Goal: Task Accomplishment & Management: Manage account settings

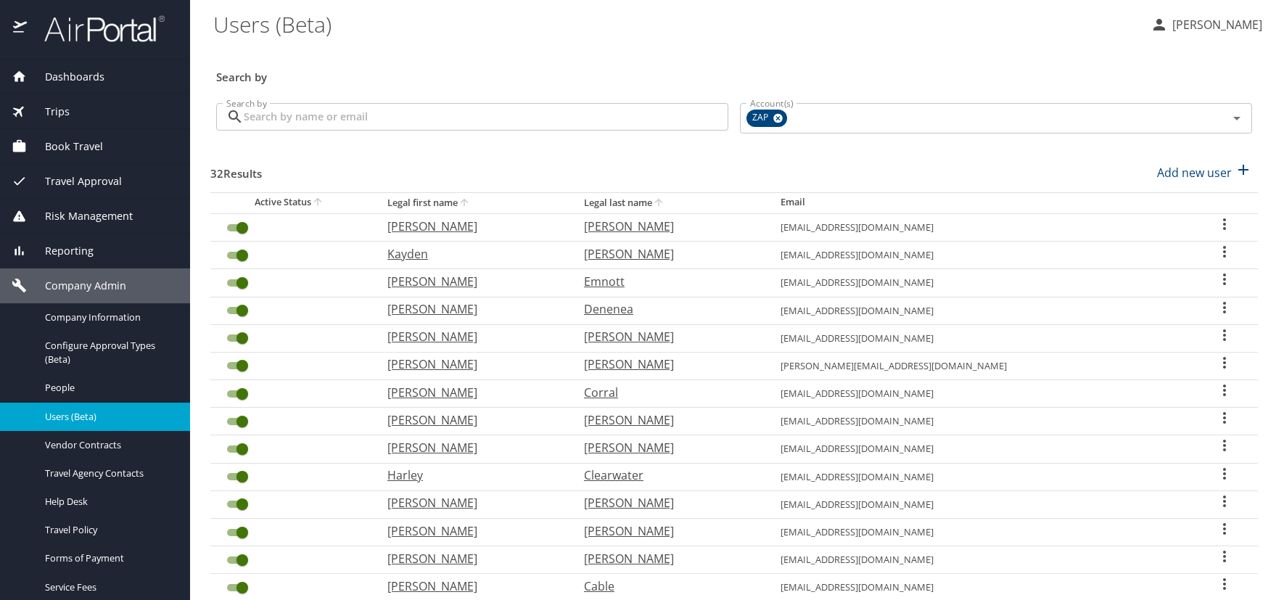
click at [880, 62] on h3 "Search by" at bounding box center [734, 72] width 1036 height 25
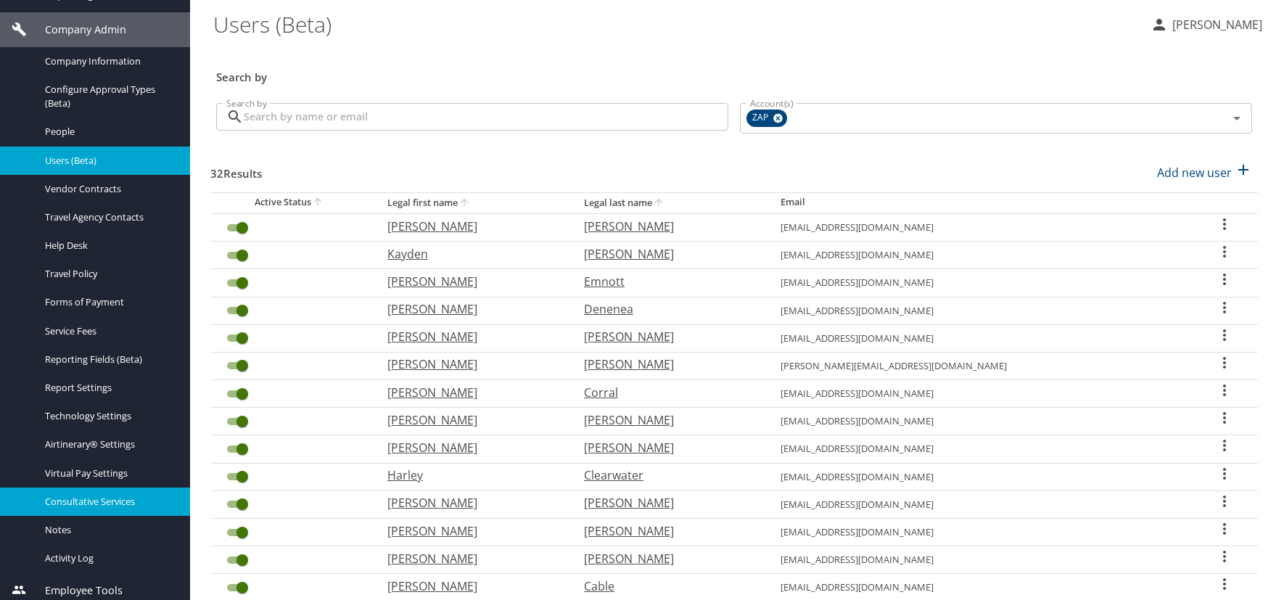
scroll to position [263, 0]
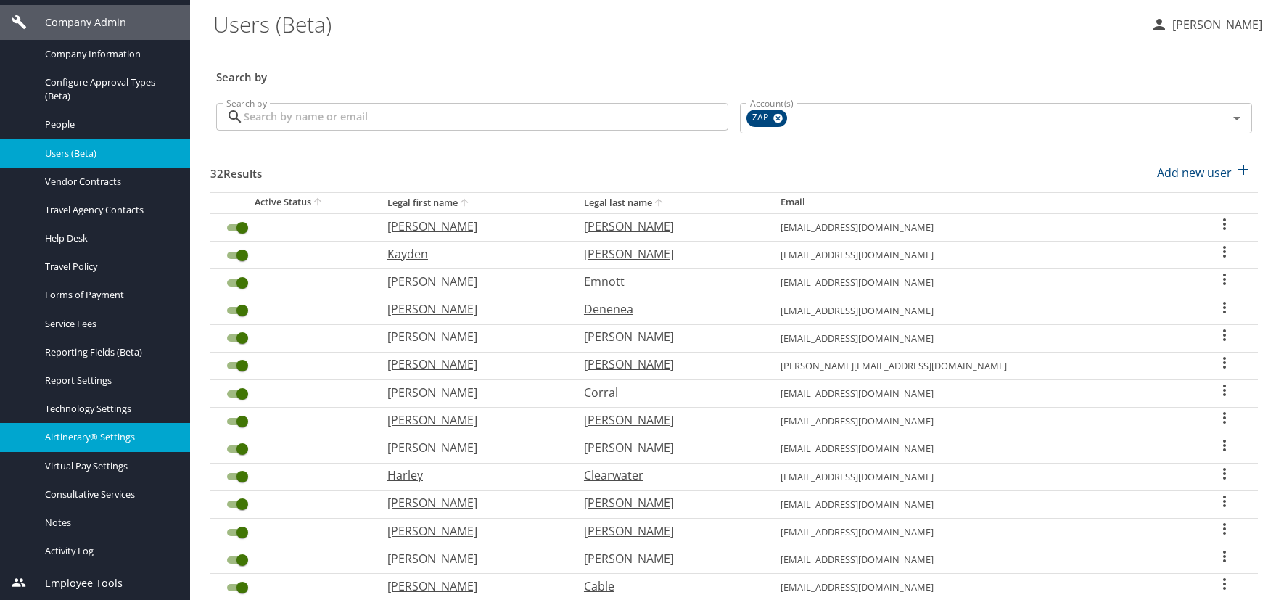
click at [83, 441] on span "Airtinerary® Settings" at bounding box center [109, 437] width 128 height 14
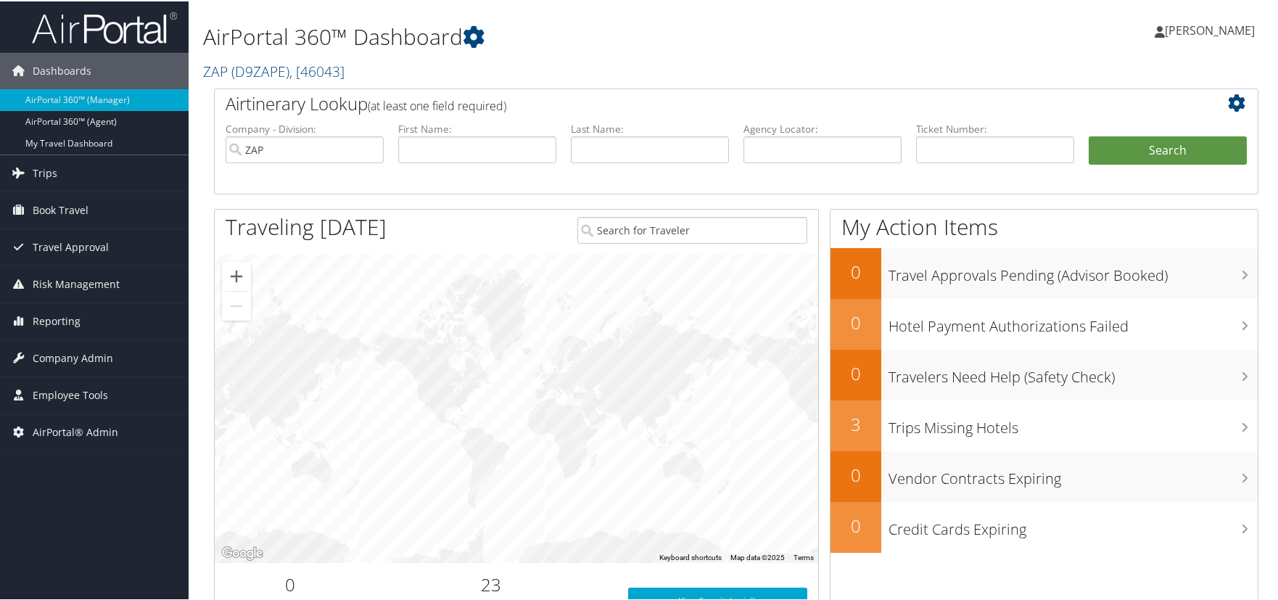
click at [1012, 48] on div "[PERSON_NAME] [PERSON_NAME] My Settings Travel Agency Contacts Log Consulting T…" at bounding box center [1070, 35] width 428 height 56
click at [83, 527] on div "Dashboards AirPortal 360™ (Manager) AirPortal 360™ (Agent) My Travel Dashboard …" at bounding box center [642, 472] width 1284 height 945
click at [96, 357] on span "Company Admin" at bounding box center [73, 357] width 80 height 36
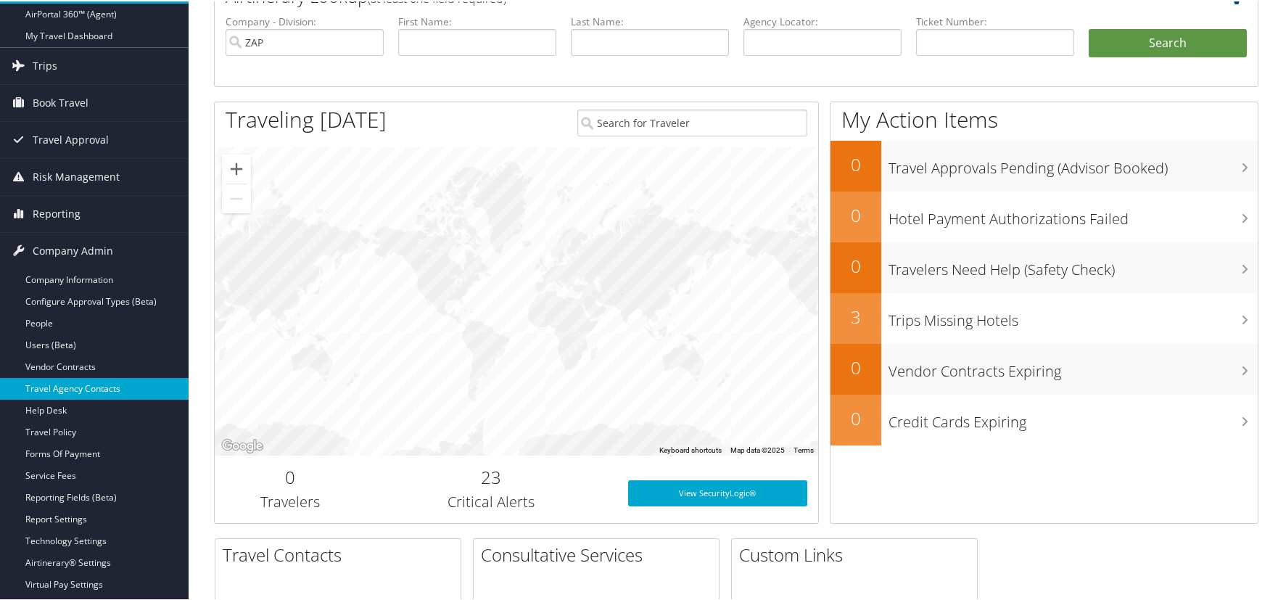
scroll to position [145, 0]
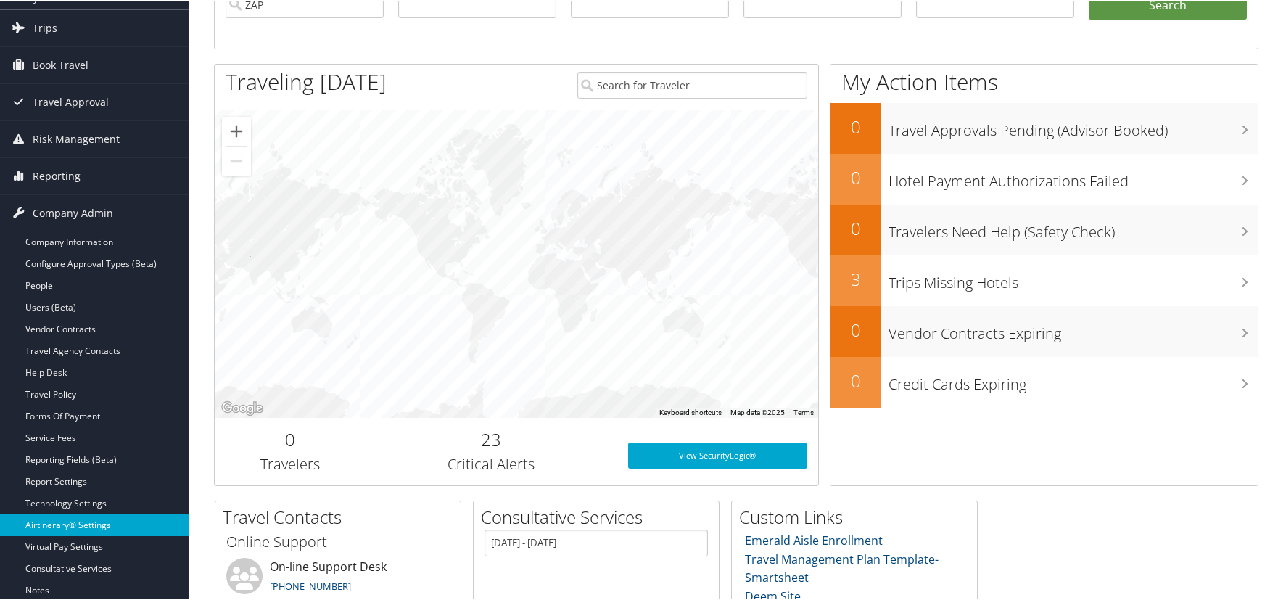
click at [95, 524] on link "Airtinerary® Settings" at bounding box center [94, 524] width 189 height 22
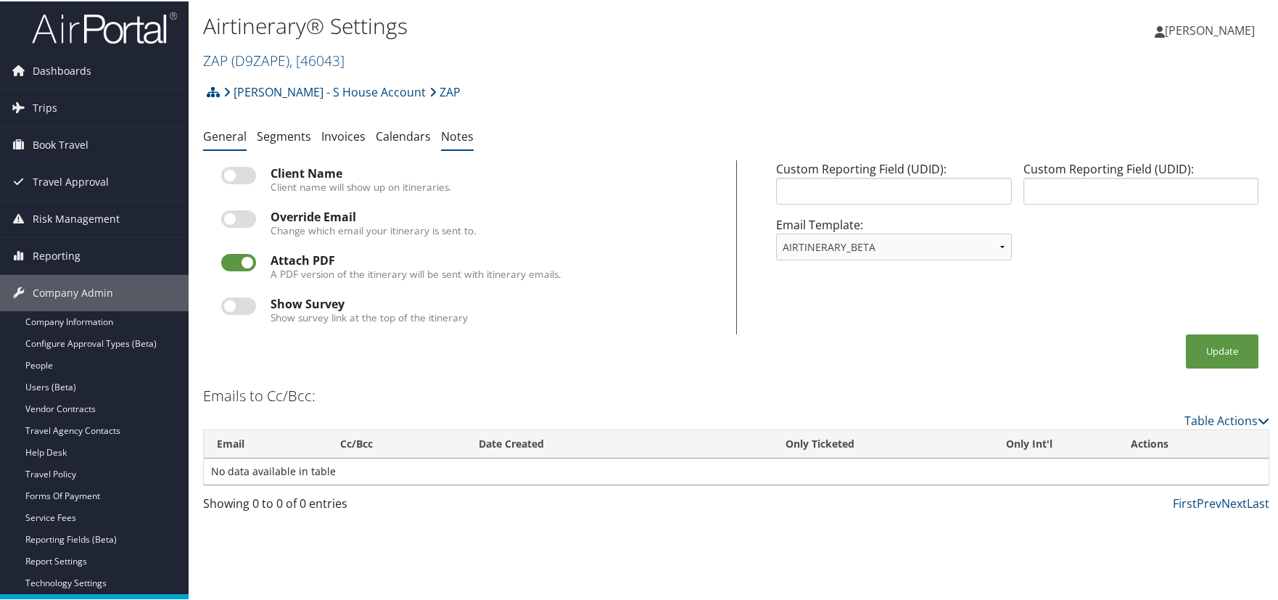
click at [455, 133] on link "Notes" at bounding box center [457, 135] width 33 height 16
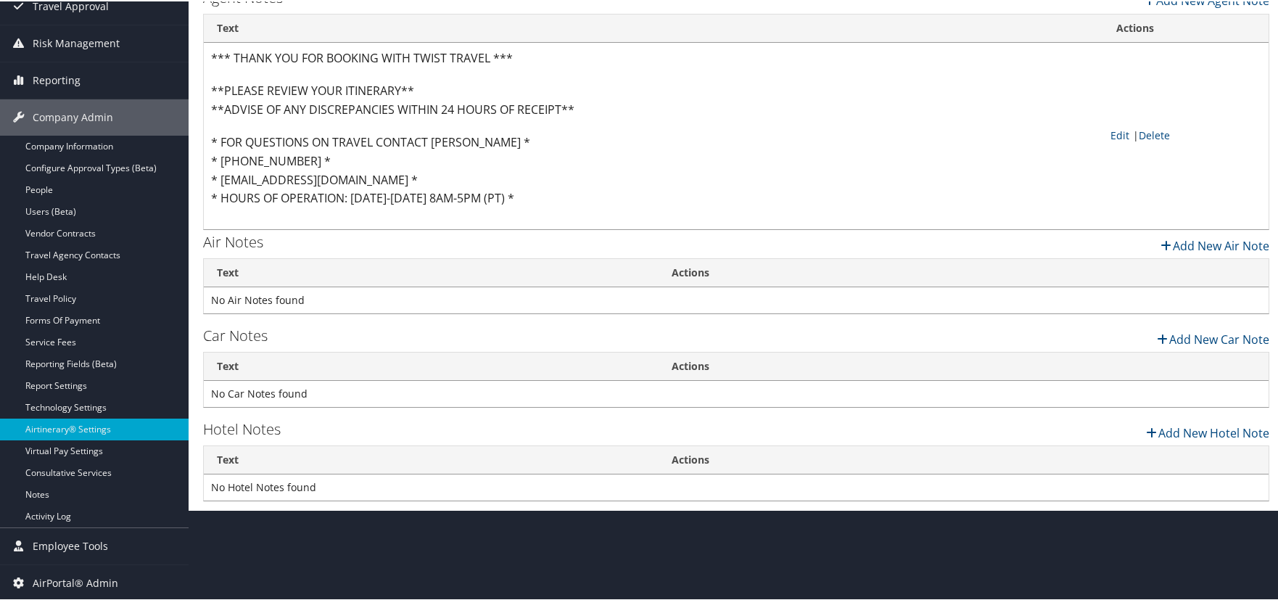
scroll to position [176, 0]
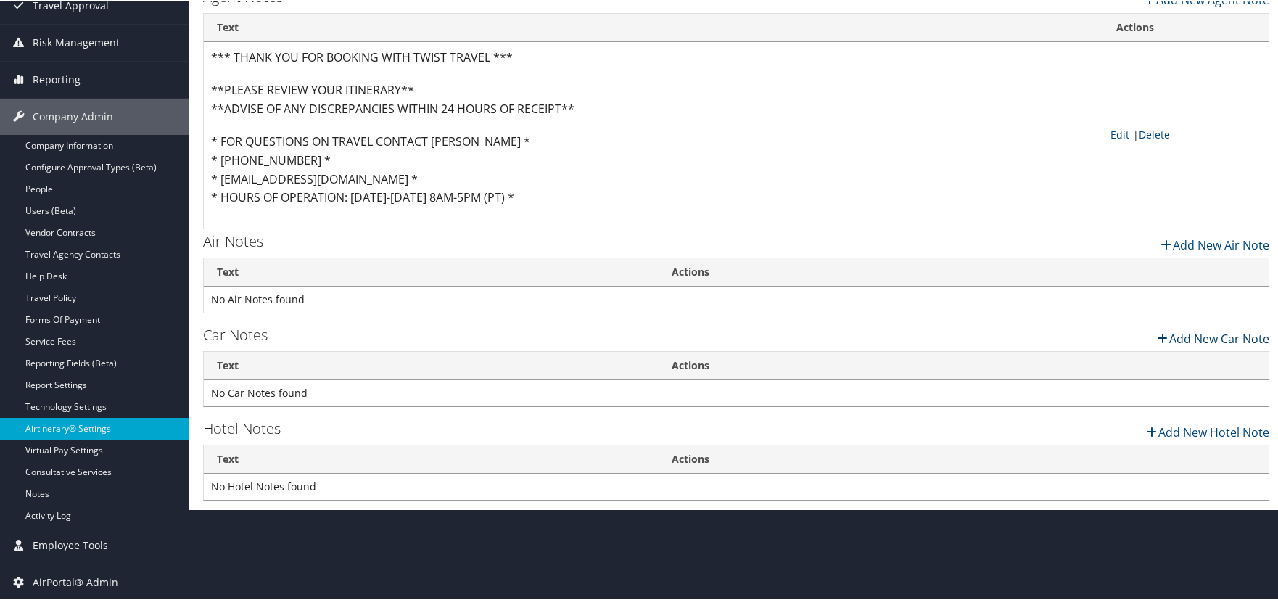
click at [1169, 338] on link "Add New Car Note" at bounding box center [1211, 333] width 115 height 25
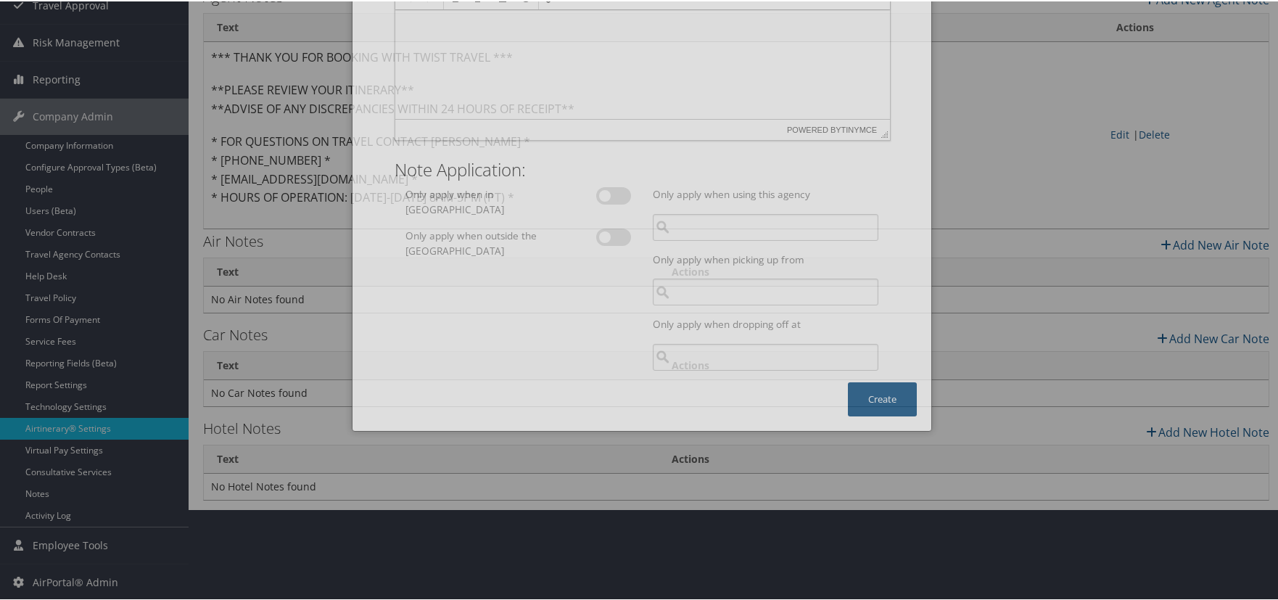
scroll to position [0, 0]
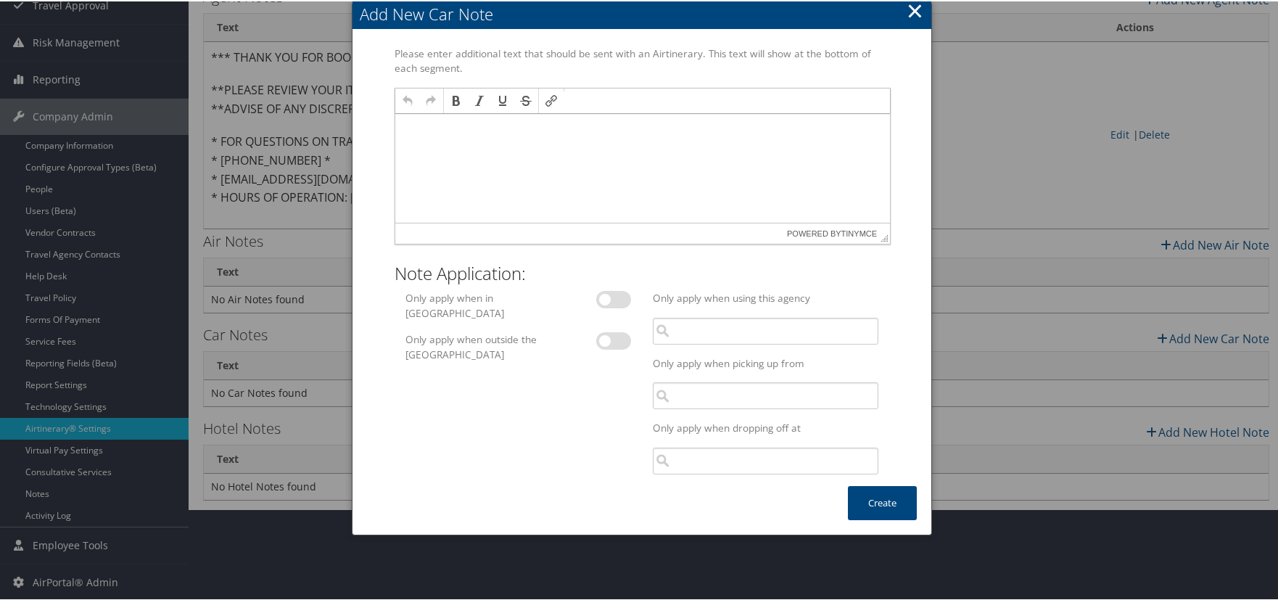
click at [912, 7] on button "×" at bounding box center [914, 9] width 17 height 29
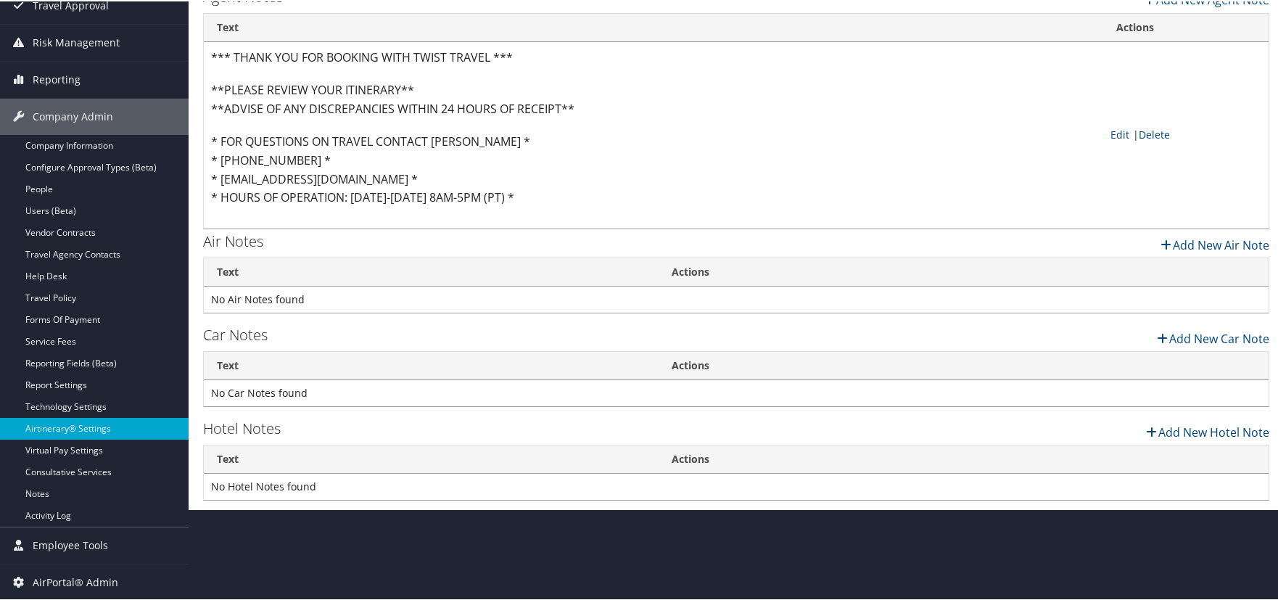
click at [935, 122] on td "*** THANK YOU FOR BOOKING WITH TWIST TRAVEL *** **PLEASE REVIEW YOUR ITINERARY*…" at bounding box center [653, 134] width 899 height 186
click at [1111, 136] on link "Edit" at bounding box center [1119, 133] width 19 height 14
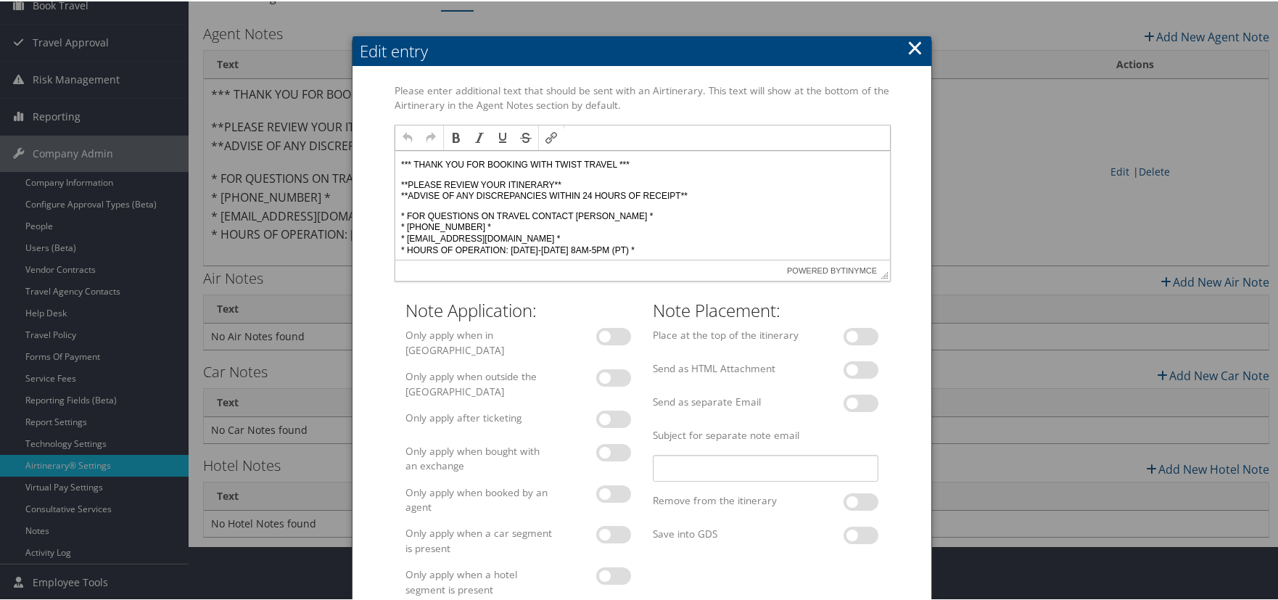
scroll to position [104, 0]
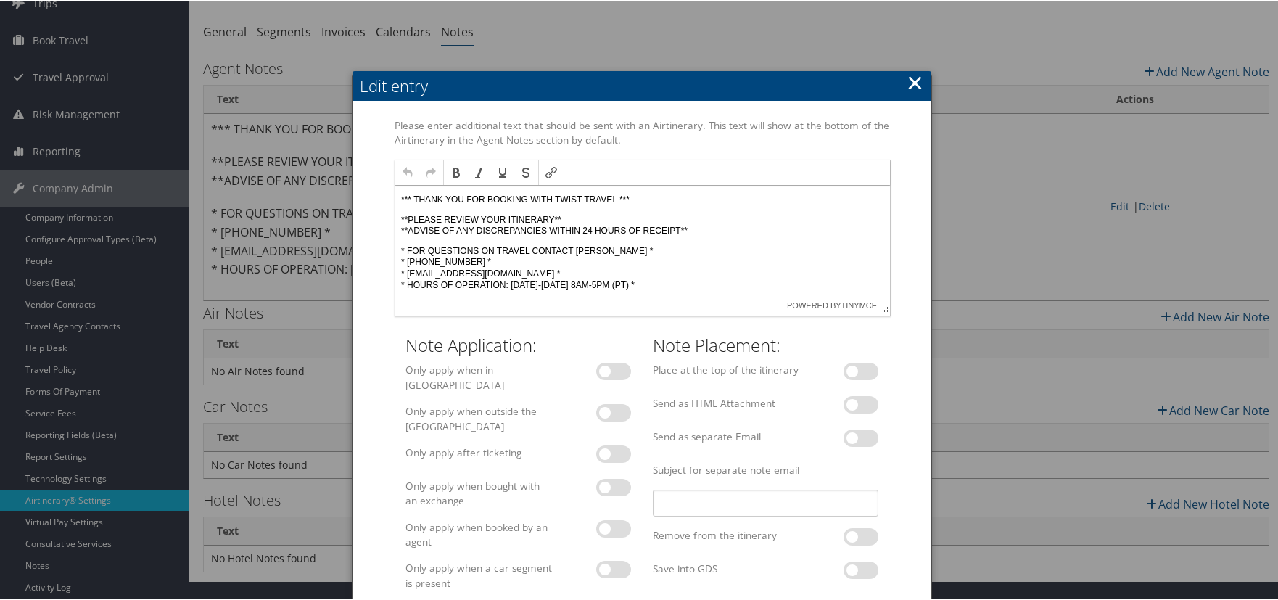
click at [911, 81] on button "×" at bounding box center [914, 81] width 17 height 29
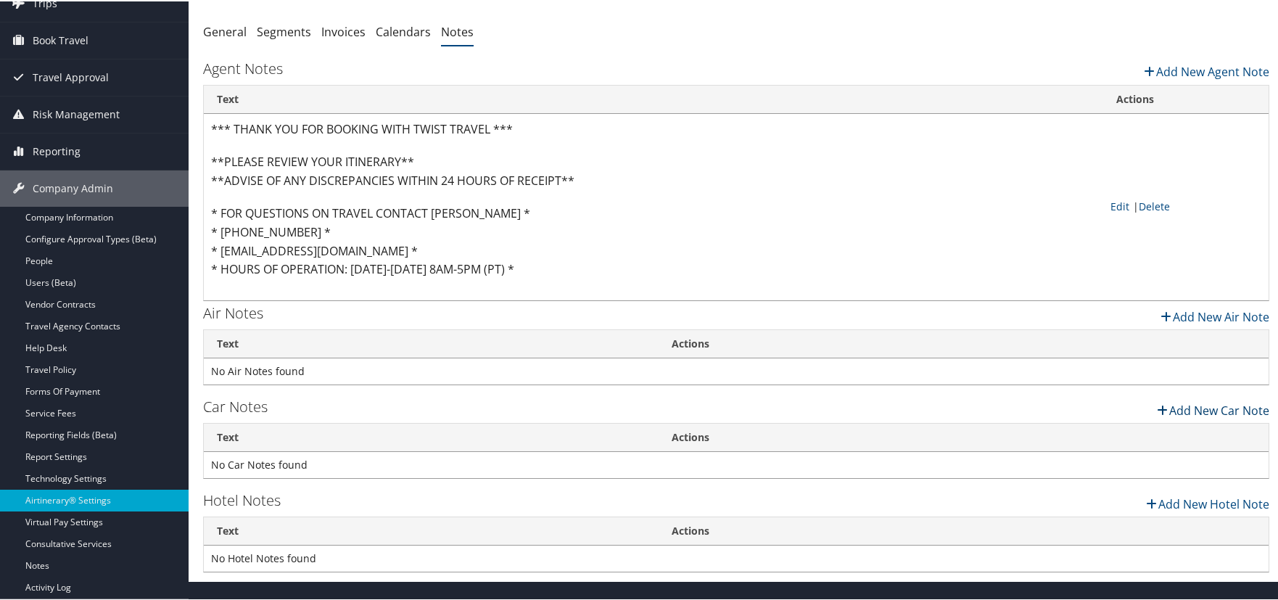
click at [1173, 410] on link "Add New Car Note" at bounding box center [1211, 405] width 115 height 25
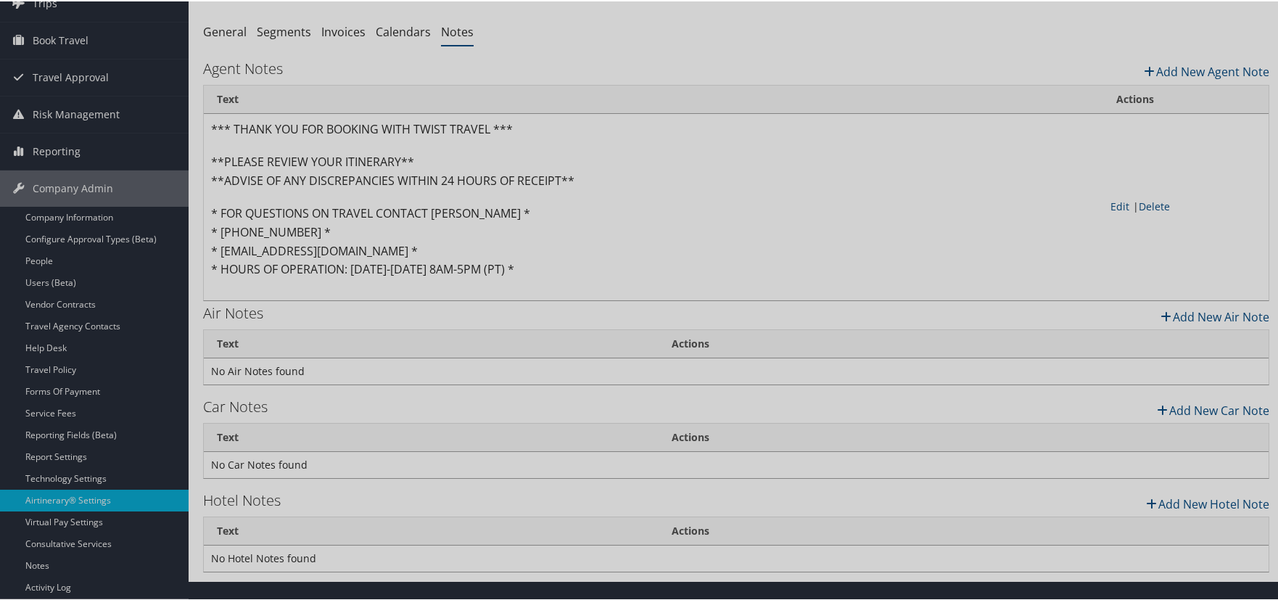
scroll to position [0, 0]
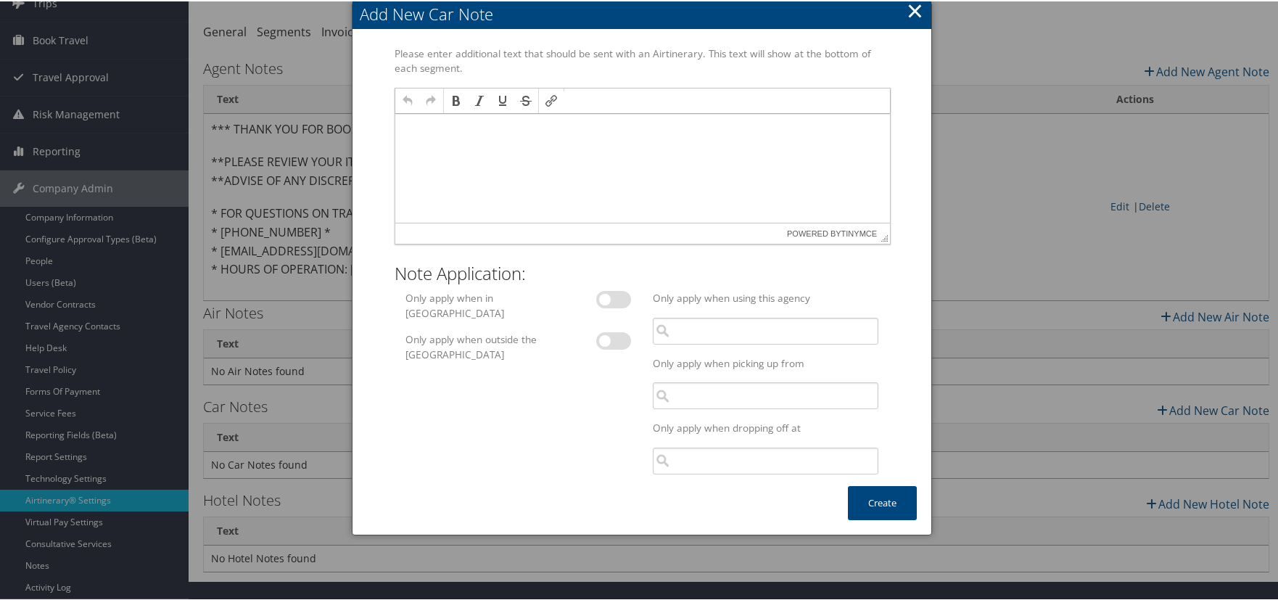
click at [421, 129] on p at bounding box center [641, 128] width 483 height 12
paste body
click at [402, 151] on p at bounding box center [641, 148] width 483 height 12
click at [600, 149] on p "THEM SOUTHCENTRALACCOUNTSUPPORT AT EM.COM" at bounding box center [641, 148] width 483 height 12
drag, startPoint x: 429, startPoint y: 146, endPoint x: 532, endPoint y: 173, distance: 105.9
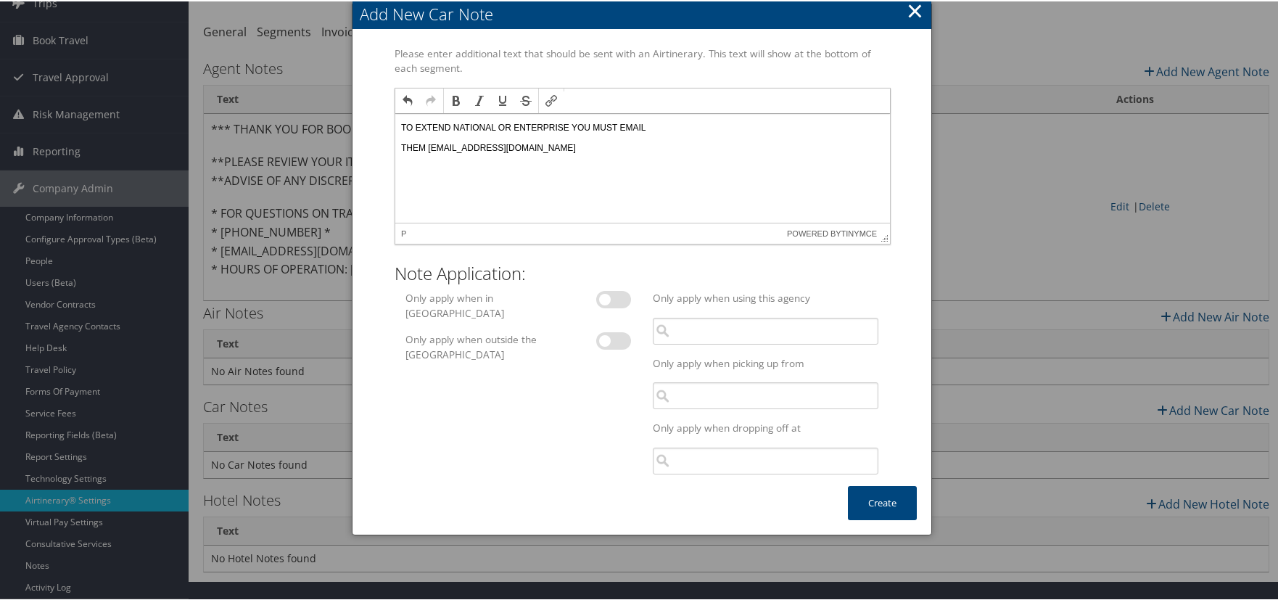
click at [430, 146] on p "THEM SOUTHCENTRALACCOUNTSUPPORT@EM.COM" at bounding box center [641, 148] width 483 height 12
click at [575, 128] on p "TO EXTEND NATIONAL OR ENTERPRISE YOU MUST EMAIL" at bounding box center [641, 128] width 483 height 12
drag, startPoint x: 400, startPoint y: 146, endPoint x: 410, endPoint y: 152, distance: 12.1
click at [402, 146] on p "THEM AT SOUTHCENTRALACCOUNTSUPPORT@EM.COM" at bounding box center [641, 148] width 483 height 12
click at [701, 126] on p "TO EXTEND NATIONAL OR ENTERPRISE RENTALS YOU MUST EMAIL" at bounding box center [641, 128] width 483 height 12
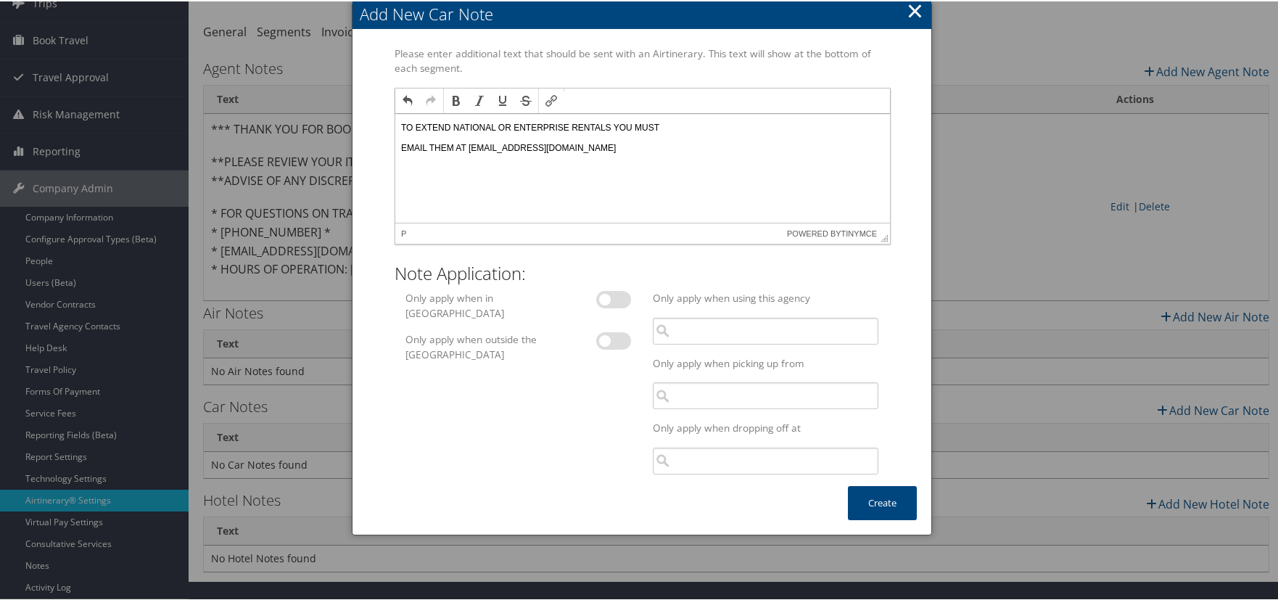
click at [397, 150] on html "TO EXTEND NATIONAL OR ENTERPRISE RENTALS YOU MUST EMAIL THEM AT SOUTHCENTRALACC…" at bounding box center [641, 137] width 495 height 49
click at [398, 125] on html "TO EXTEND NATIONAL OR ENTERPRISE RENTALS YOU MUST EMAIL THEM AT SOUTHCENTRALACC…" at bounding box center [641, 137] width 495 height 49
click at [674, 153] on html "**TO EXTEND NATIONAL OR ENTERPRISE RENTALS YOU MUST EMAIL THEM AT SOUTHCENTRALA…" at bounding box center [641, 137] width 495 height 49
click at [899, 500] on button "Create" at bounding box center [882, 501] width 69 height 34
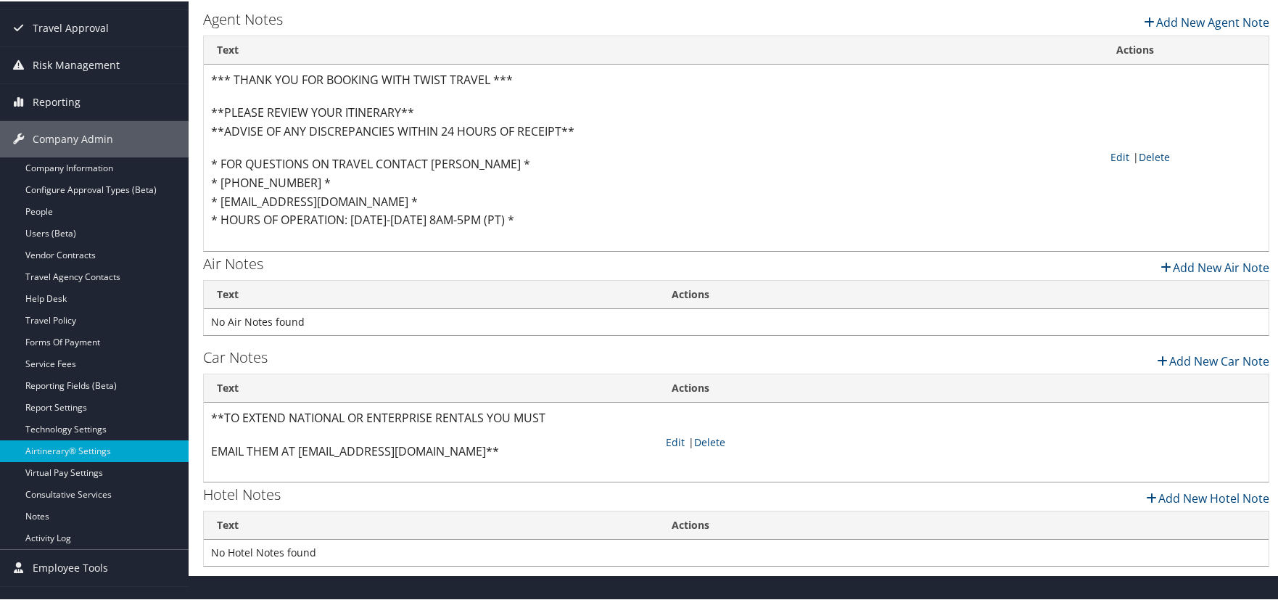
scroll to position [176, 0]
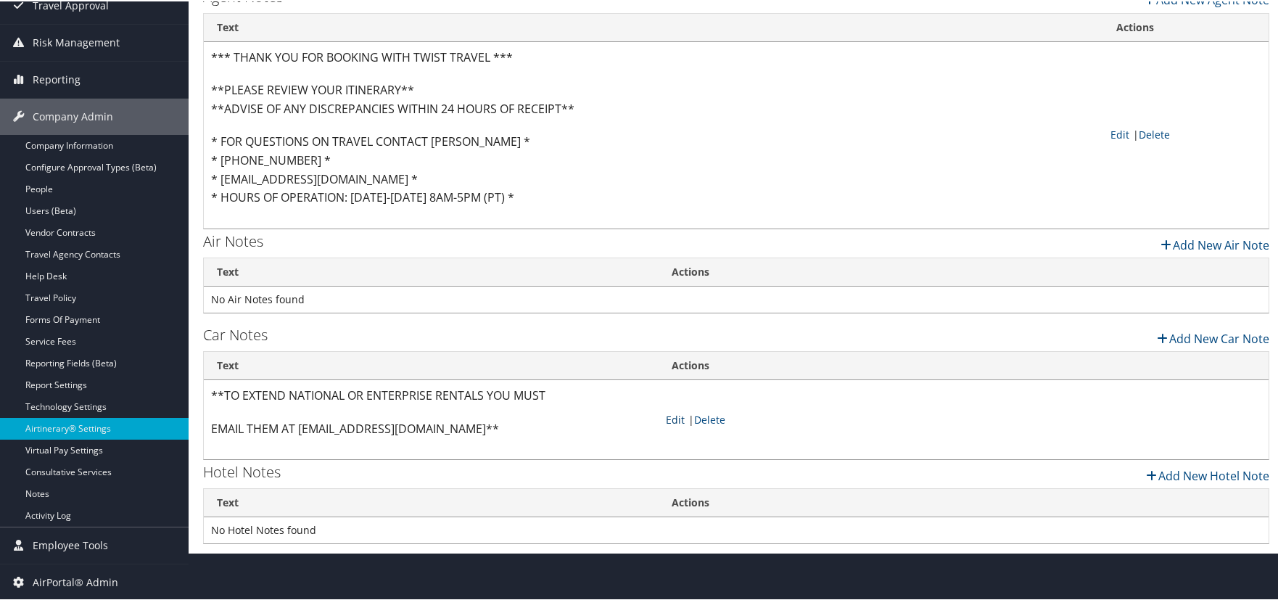
click at [674, 416] on link "Edit" at bounding box center [675, 418] width 19 height 14
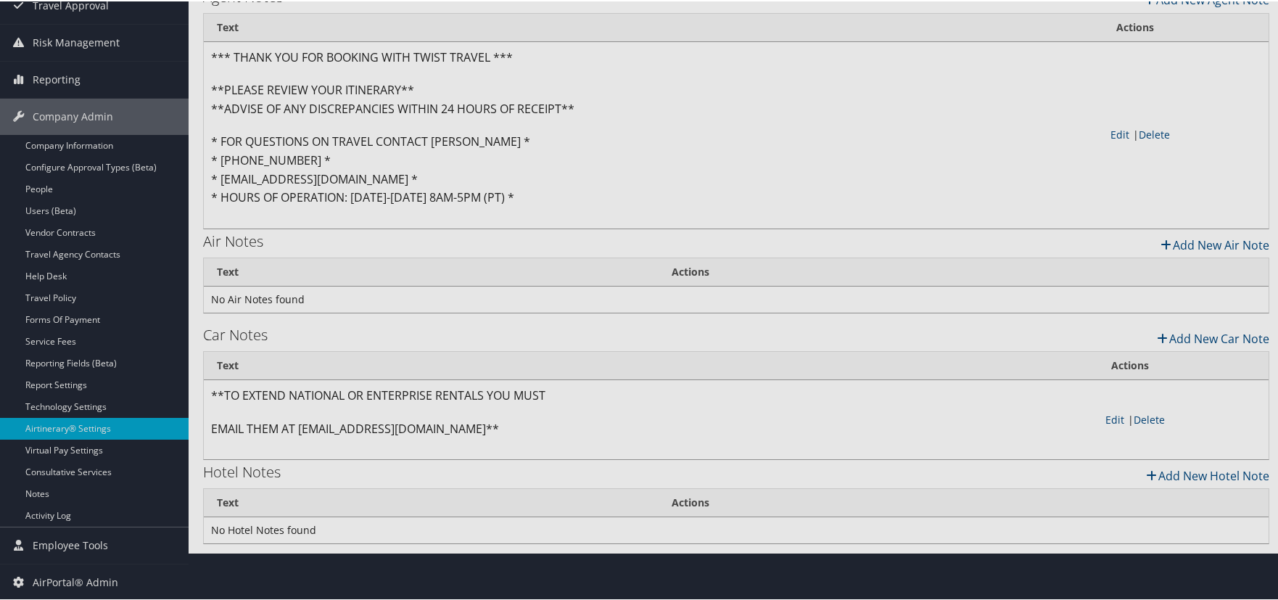
scroll to position [0, 0]
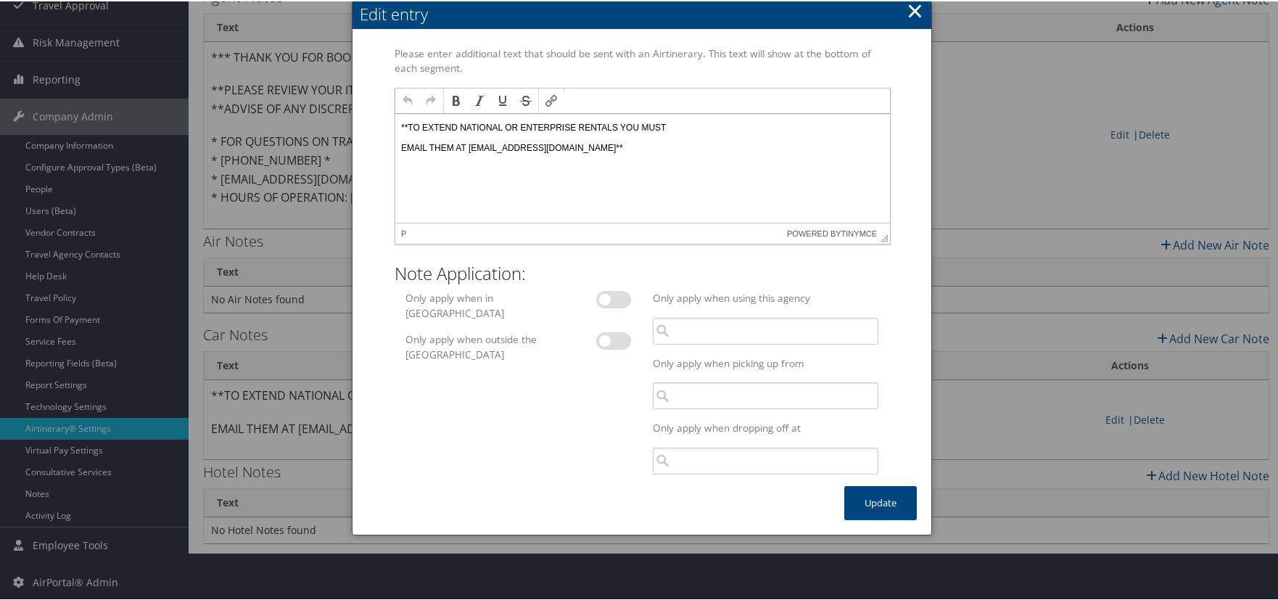
click at [402, 151] on p "EMAIL THEM AT SOUTHCENTRALACCOUNTSUPPORT@EM.COM**" at bounding box center [641, 148] width 483 height 12
click at [620, 137] on p "**TO EXTEND NATIONAL OR ENTERPRISE RENTALS YOU MUST EMAIL THEM AT SOUTHCENTRALA…" at bounding box center [641, 133] width 483 height 22
drag, startPoint x: 410, startPoint y: 123, endPoint x: 421, endPoint y: 127, distance: 10.8
click at [411, 123] on p "**TO EXTEND NATIONAL OR ENTERPRISE RENTALS YOU MUST EMAIL THEM AT SOUTHCENTRALA…" at bounding box center [641, 128] width 483 height 12
click at [616, 133] on p "TO EXTEND NATIONAL OR ENTERPRISE RENTALS YOU MUST EMAIL THEM AT SOUTHCENTRALACC…" at bounding box center [641, 128] width 483 height 12
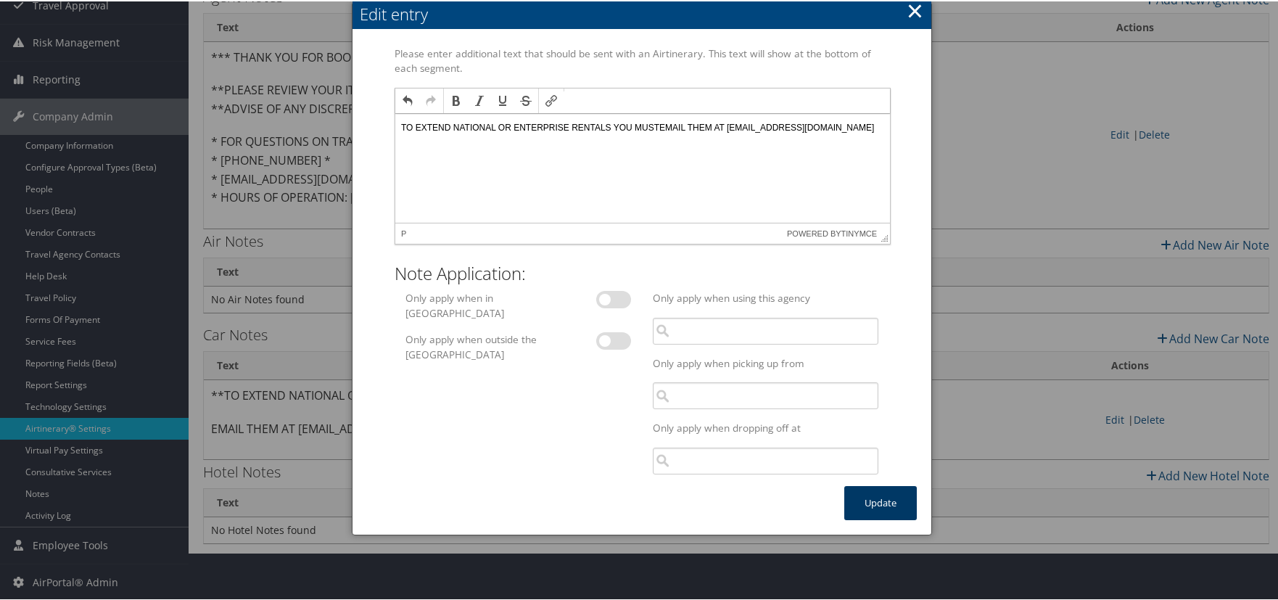
click at [870, 508] on button "Update" at bounding box center [880, 501] width 73 height 34
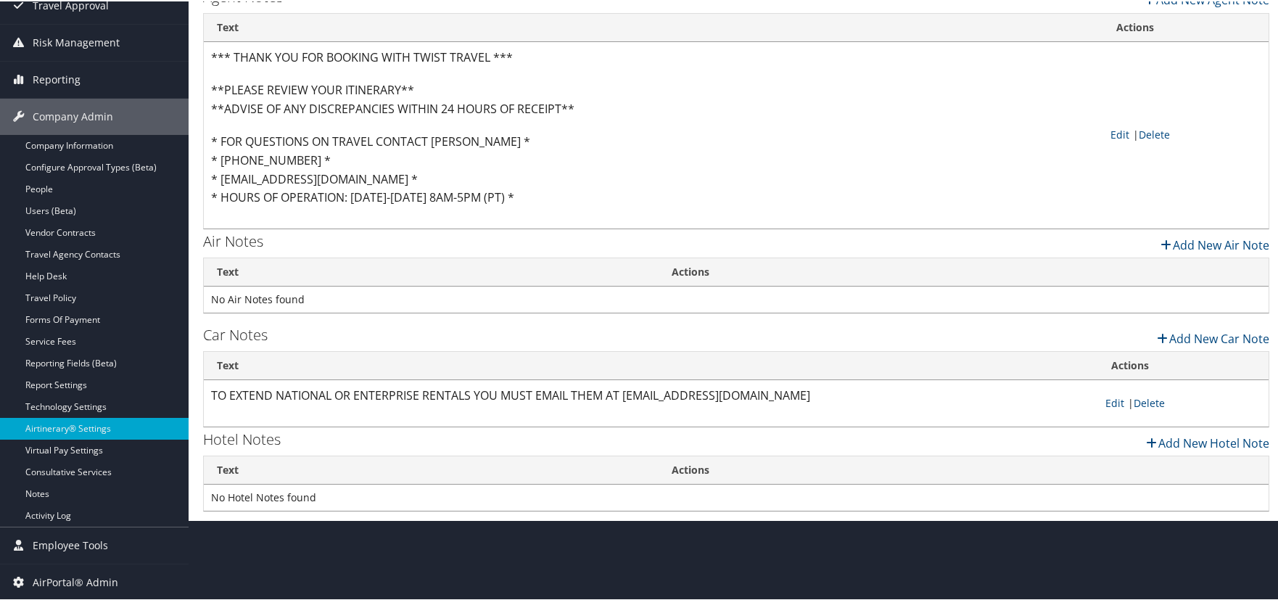
click at [1118, 402] on td "Edit | Delete" at bounding box center [1183, 402] width 170 height 46
click at [1109, 402] on link "Edit" at bounding box center [1114, 401] width 19 height 14
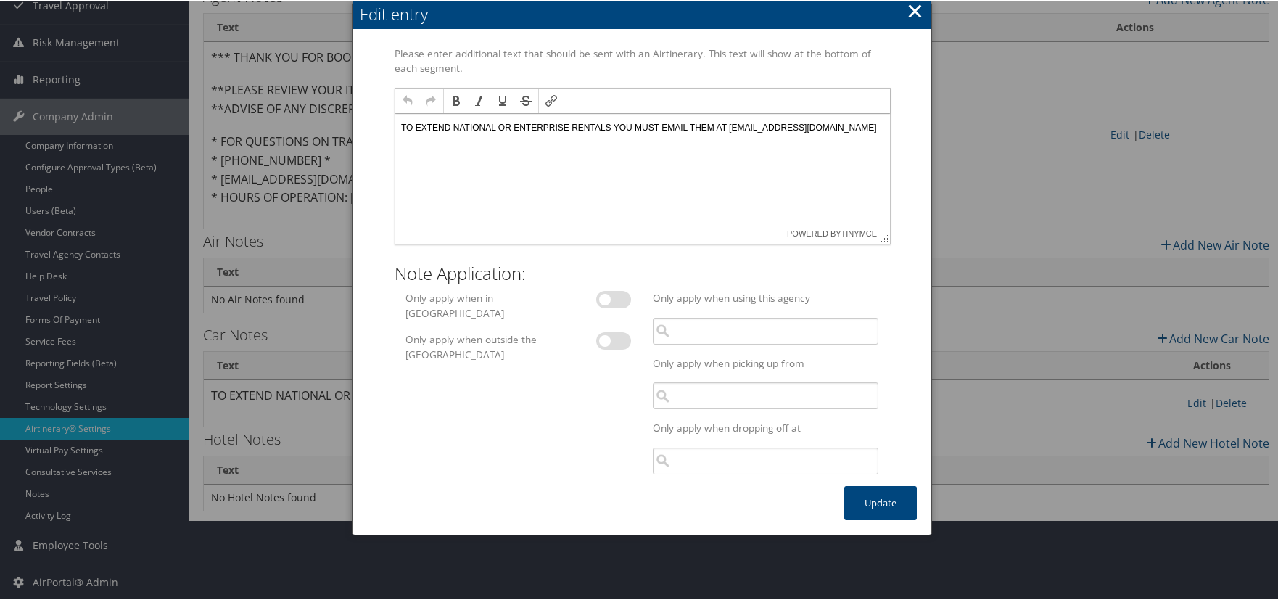
click at [737, 126] on p "TO EXTEND NATIONAL OR ENTERPRISE RENTALS YOU MUST EMAIL THEM AT SOUTHCENTRALACC…" at bounding box center [641, 128] width 483 height 12
drag, startPoint x: 400, startPoint y: 138, endPoint x: 406, endPoint y: 143, distance: 7.7
click at [402, 133] on p "TO EXTEND NATIONAL OR ENTERPRISE RENTALS YOU MUST EMAIL THEM AT SOUTHCENTRALACC…" at bounding box center [641, 128] width 483 height 12
click at [870, 498] on button "Update" at bounding box center [880, 501] width 73 height 34
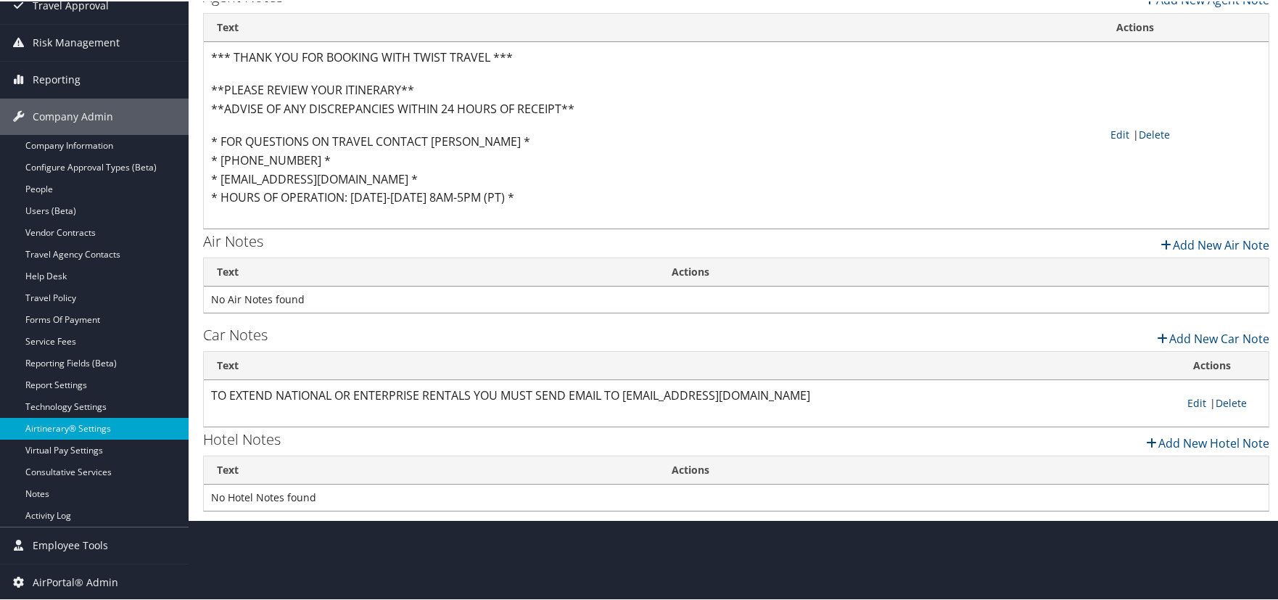
click at [681, 423] on html "Menu Dashboards ► AirPortal 360™ (Manager) AirPortal 360™ (Agent) My Travel Das…" at bounding box center [642, 124] width 1284 height 600
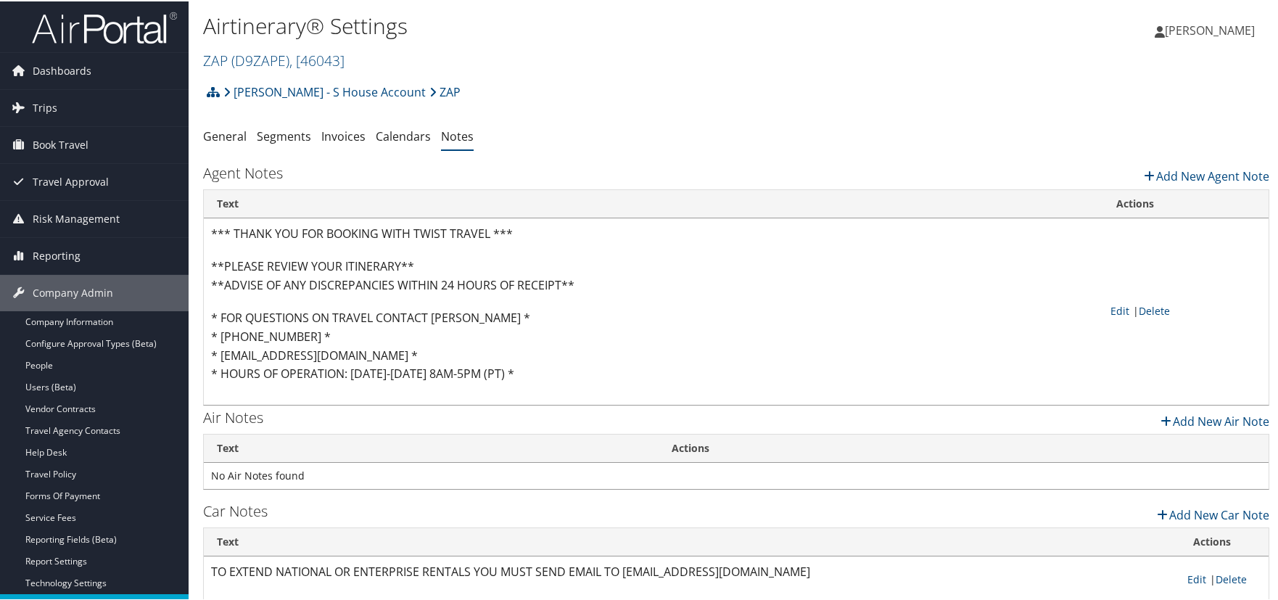
click at [903, 162] on div "Agent Notes Add New Agent Note Loading... Text Actions *** THANK YOU FOR BOOKIN…" at bounding box center [736, 281] width 1066 height 244
click at [1017, 53] on div "Kelly Heinz Kelly Heinz My Settings Travel Agency Contacts Log Consulting Time …" at bounding box center [1070, 35] width 428 height 56
click at [632, 94] on div "Danielle Rockett - S House Account ZAP Account Structure Danielle Rockett - S H…" at bounding box center [736, 95] width 1066 height 39
click at [75, 69] on span "Dashboards" at bounding box center [62, 69] width 59 height 36
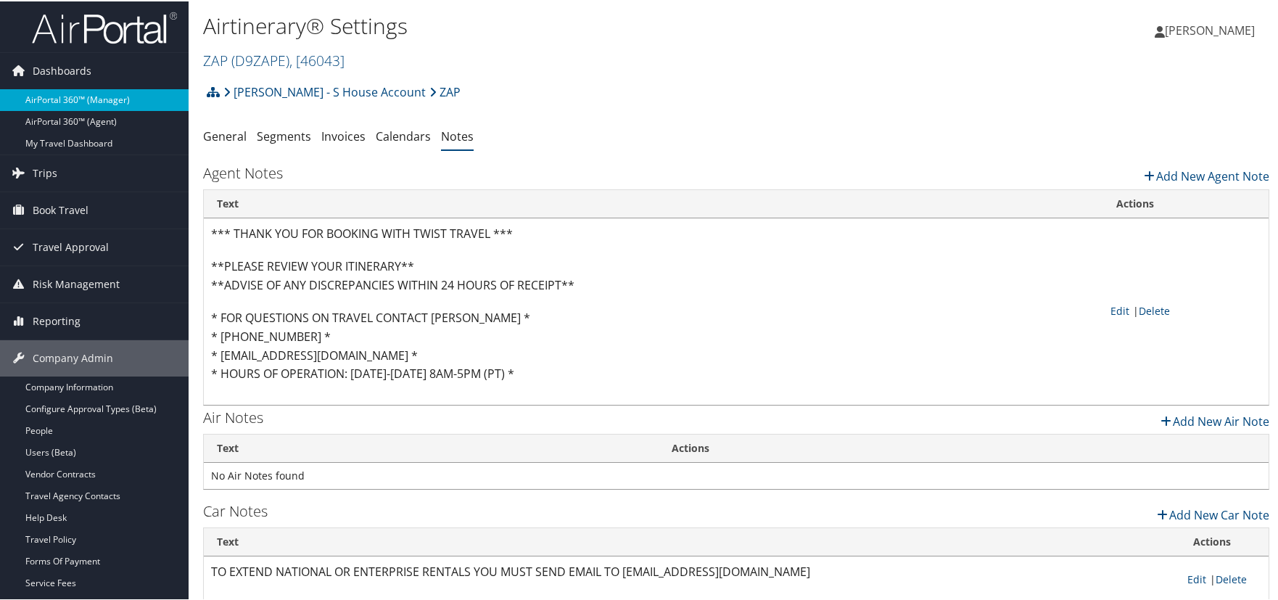
click at [109, 99] on link "AirPortal 360™ (Manager)" at bounding box center [94, 99] width 189 height 22
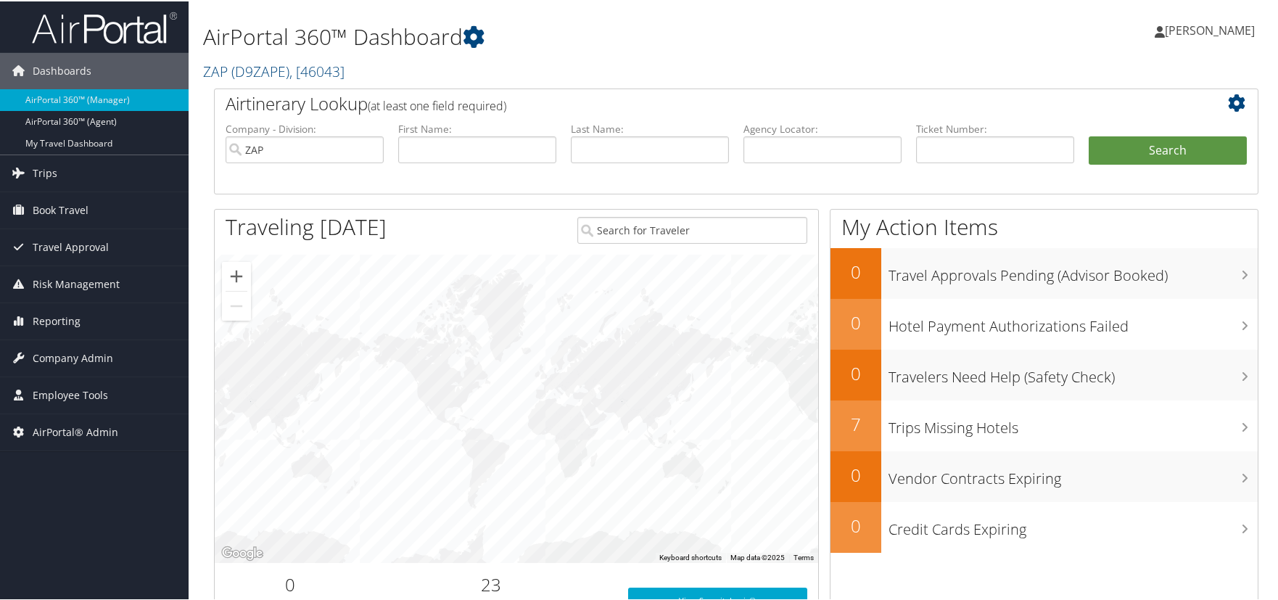
click at [118, 550] on div "Dashboards AirPortal 360™ (Manager) AirPortal 360™ (Agent) My Travel Dashboard …" at bounding box center [642, 472] width 1284 height 945
click at [971, 42] on div "Kelly Heinz Kelly Heinz My Settings Travel Agency Contacts Log Consulting Time …" at bounding box center [1070, 35] width 428 height 56
click at [244, 64] on span "( D9ZAPE )" at bounding box center [260, 70] width 58 height 20
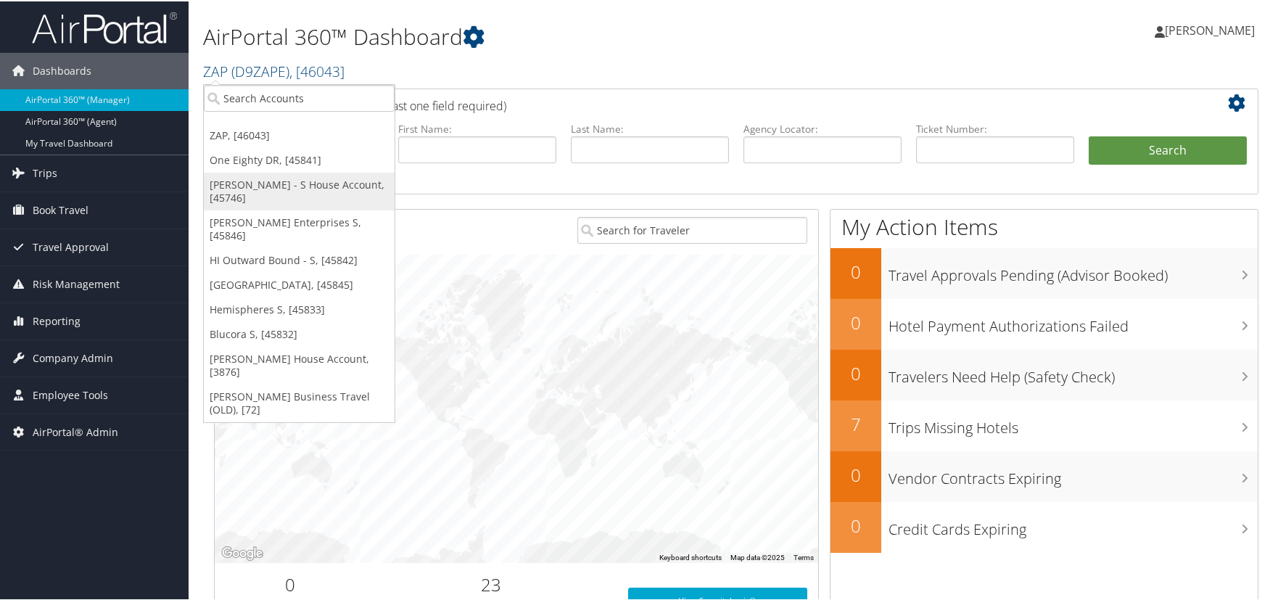
click at [286, 188] on link "Danielle Rockett - S House Account, [45746]" at bounding box center [299, 190] width 191 height 38
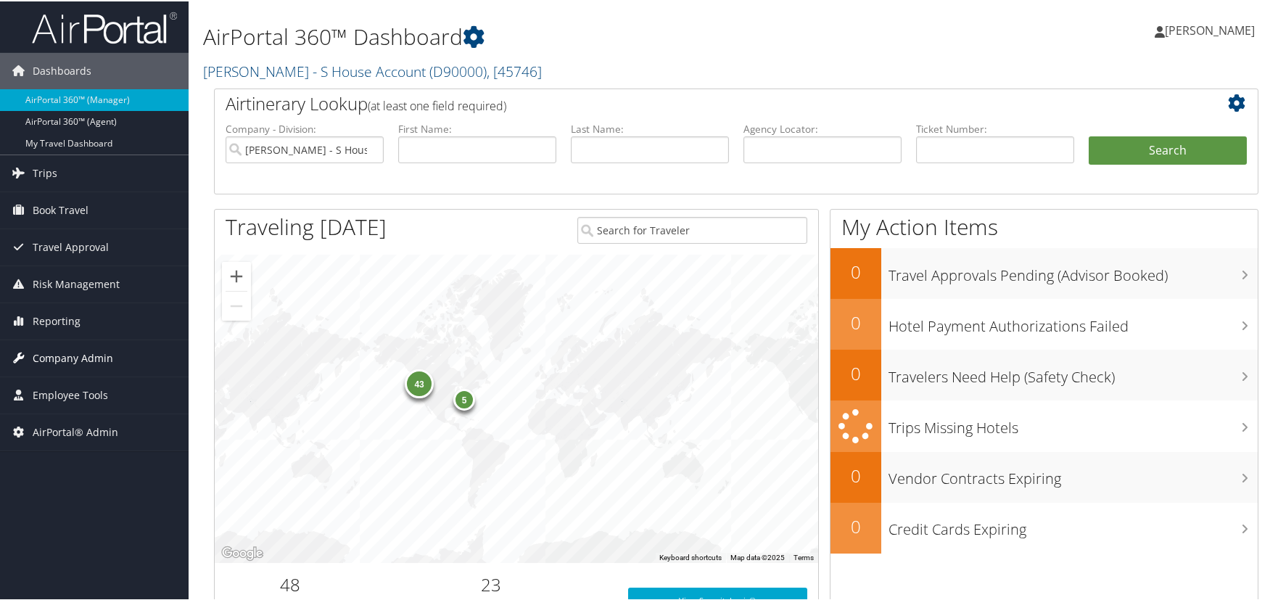
click at [89, 356] on span "Company Admin" at bounding box center [73, 357] width 80 height 36
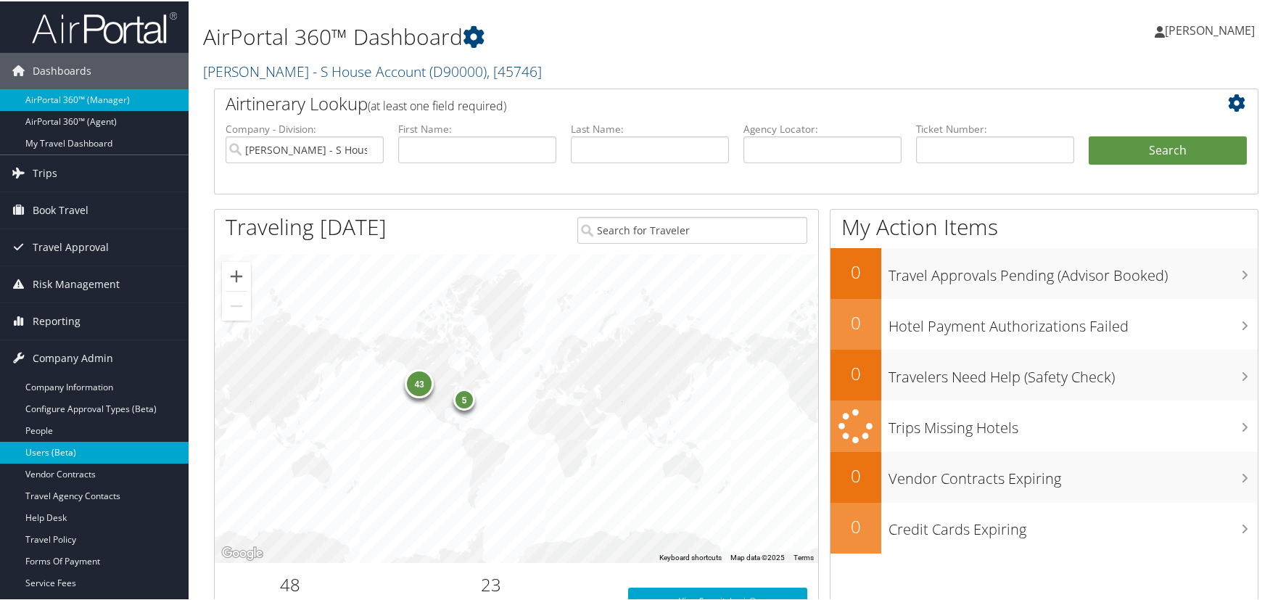
click at [67, 452] on link "Users (Beta)" at bounding box center [94, 451] width 189 height 22
